Goal: Obtain resource: Obtain resource

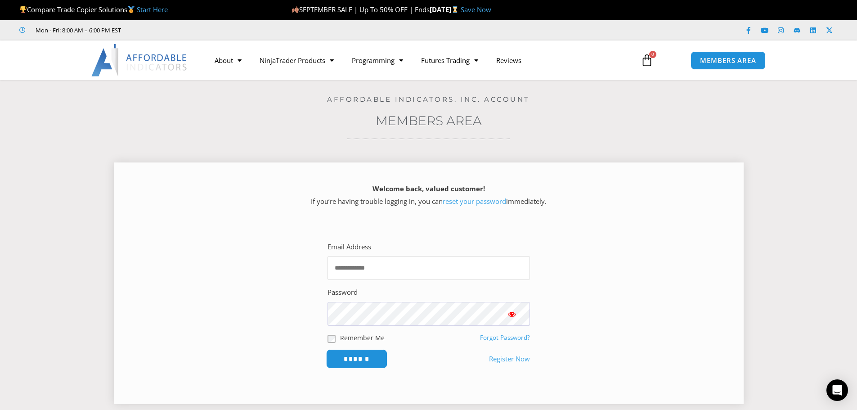
type input "**********"
click at [364, 360] on input "******" at bounding box center [357, 358] width 62 height 19
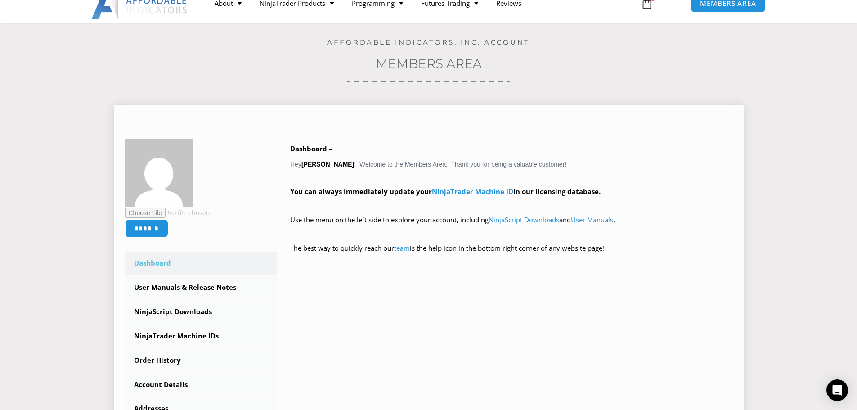
scroll to position [135, 0]
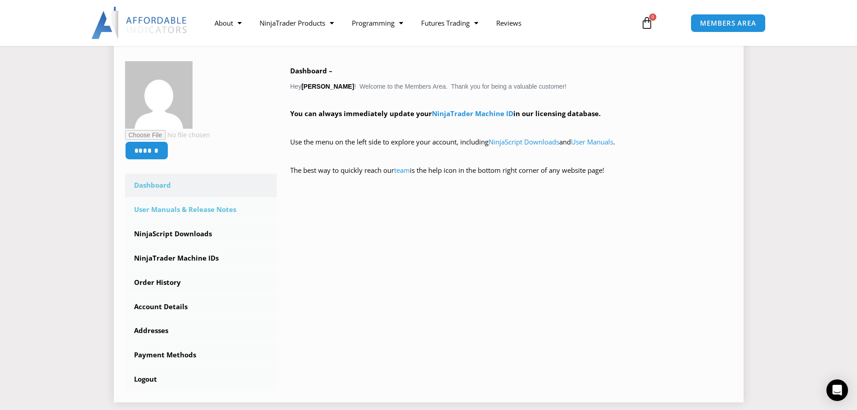
click at [206, 211] on link "User Manuals & Release Notes" at bounding box center [201, 209] width 152 height 23
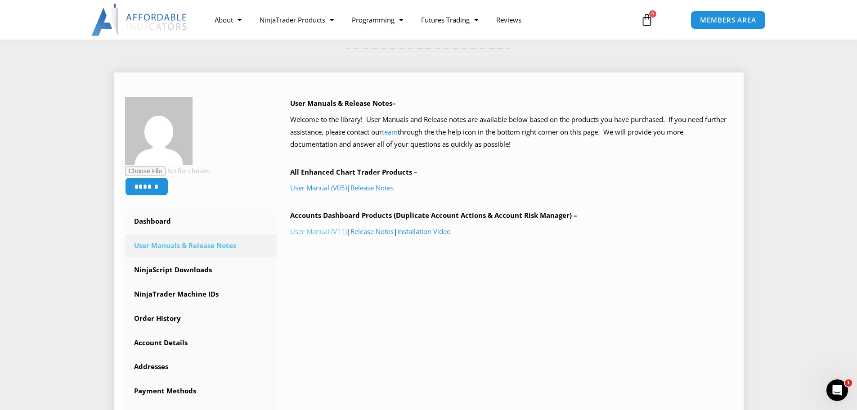
click at [324, 232] on link "User Manual (V11)" at bounding box center [318, 231] width 57 height 9
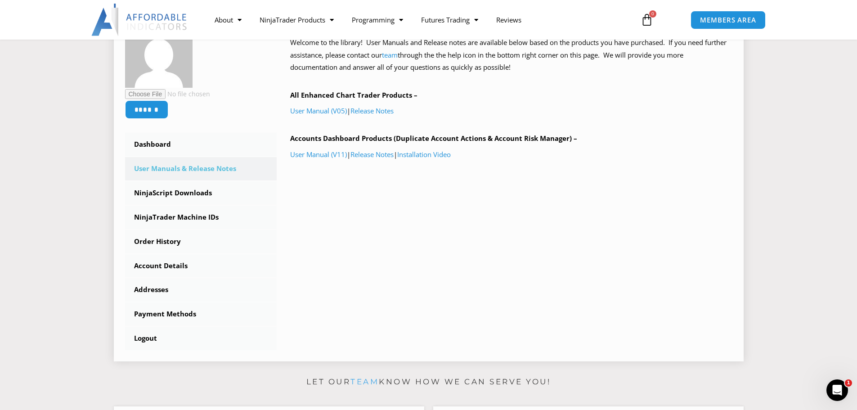
scroll to position [180, 0]
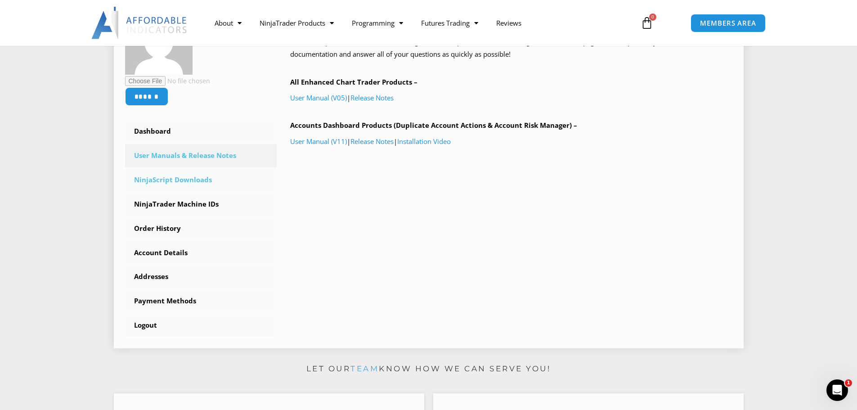
click at [193, 180] on link "NinjaScript Downloads" at bounding box center [201, 179] width 152 height 23
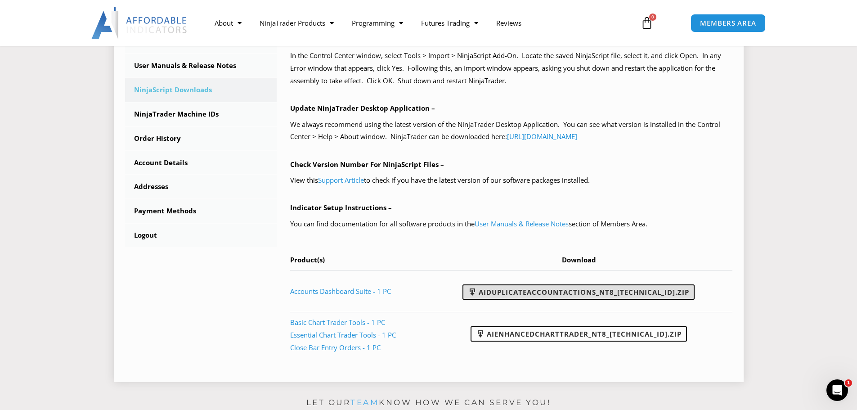
click at [608, 290] on link "AIDuplicateAccountActions_NT8_25.9.24.1.zip" at bounding box center [579, 291] width 232 height 15
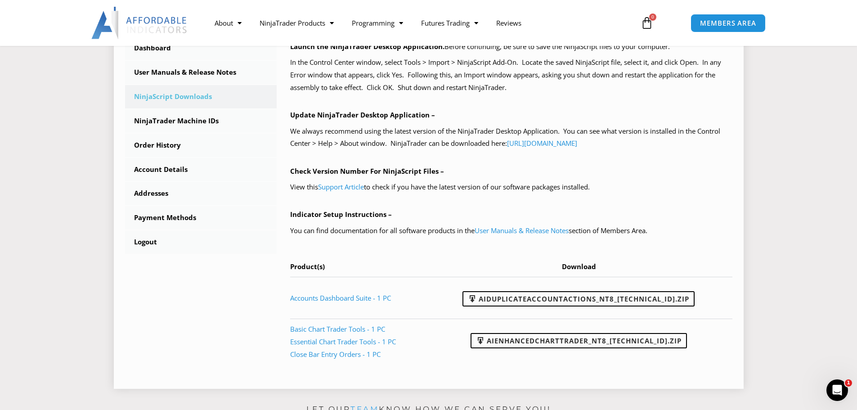
scroll to position [270, 0]
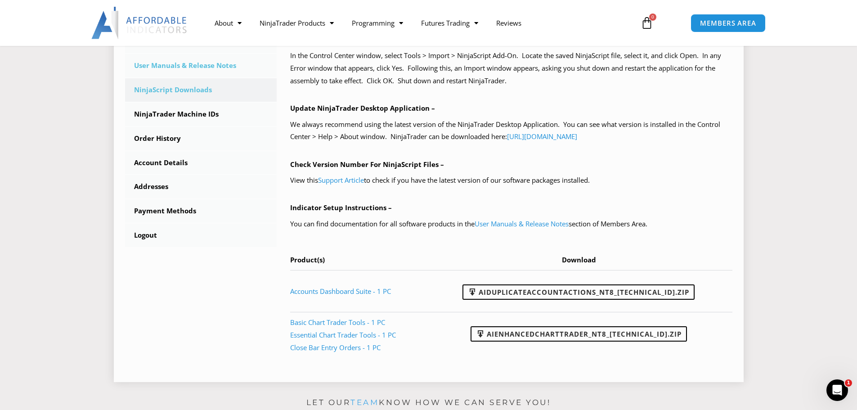
click at [206, 66] on link "User Manuals & Release Notes" at bounding box center [201, 65] width 152 height 23
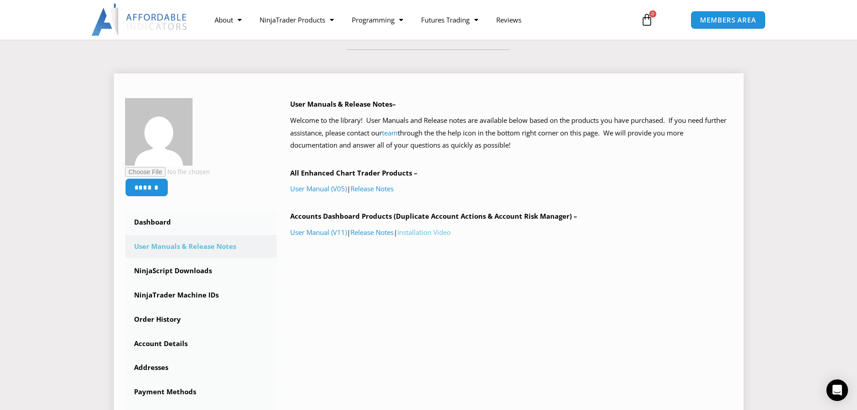
scroll to position [90, 0]
click at [429, 233] on link "Installation Video" at bounding box center [424, 231] width 54 height 9
click at [184, 295] on link "NinjaTrader Machine IDs" at bounding box center [201, 294] width 152 height 23
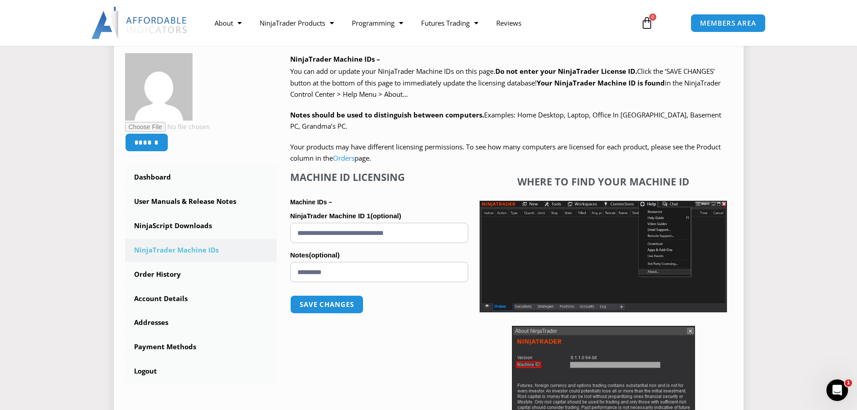
scroll to position [135, 0]
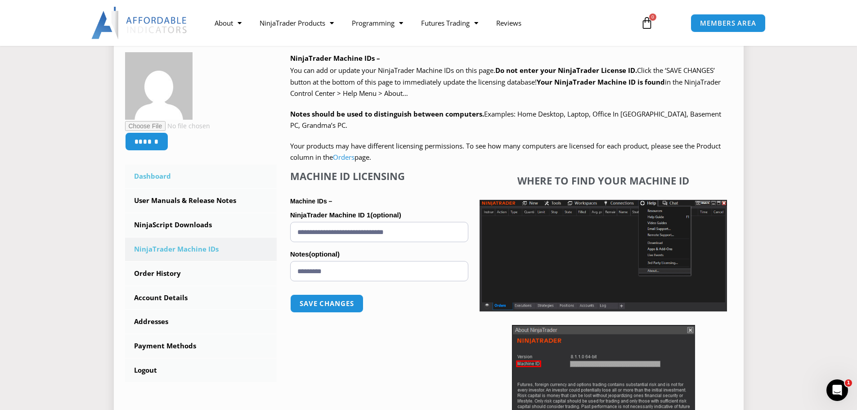
click at [162, 173] on link "Dashboard" at bounding box center [201, 176] width 152 height 23
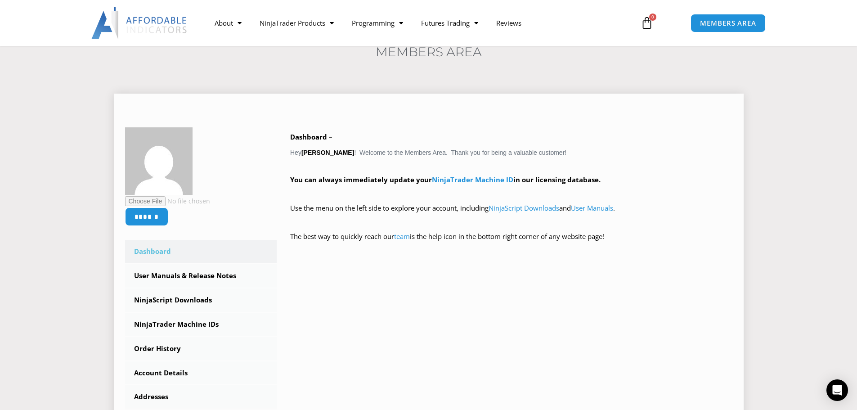
scroll to position [135, 0]
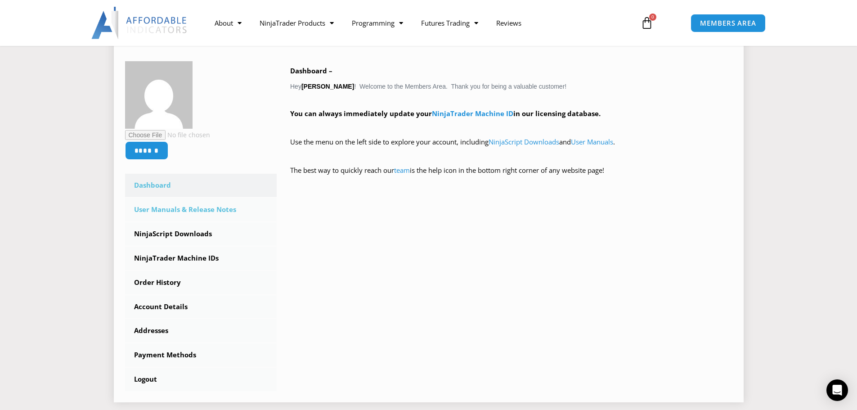
click at [203, 213] on link "User Manuals & Release Notes" at bounding box center [201, 209] width 152 height 23
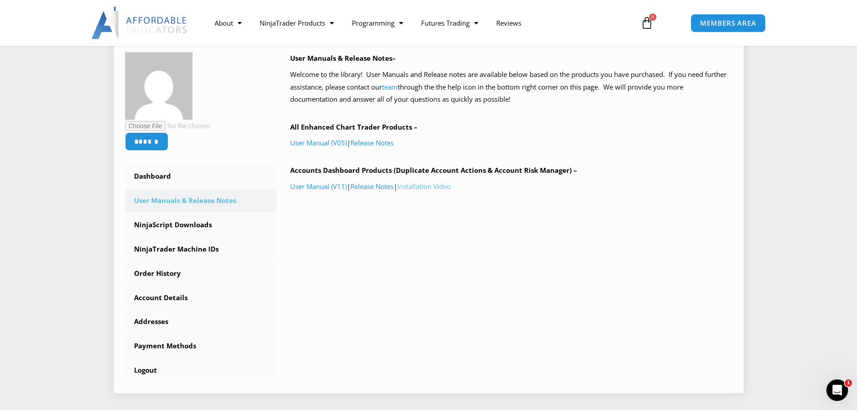
click at [435, 185] on link "Installation Video" at bounding box center [424, 186] width 54 height 9
click at [431, 241] on div "****** Dashboard Subscriptions User Manuals & Release Notes NinjaScript Downloa…" at bounding box center [429, 217] width 608 height 330
